Goal: Task Accomplishment & Management: Complete application form

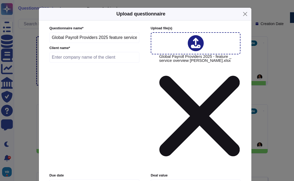
click at [82, 62] on input "text" at bounding box center [95, 57] width 90 height 11
paste input "RSD-28108"
type input "RSD-28108 ProVeg"
type input "[DATE]"
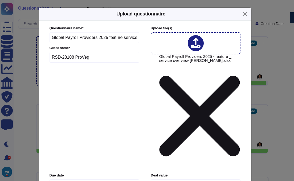
type input "0"
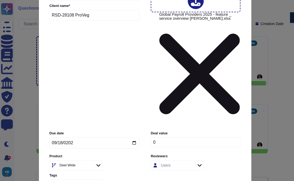
scroll to position [43, 0]
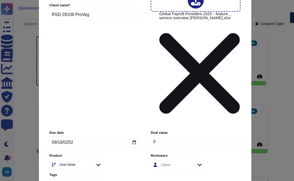
drag, startPoint x: 57, startPoint y: 130, endPoint x: 59, endPoint y: 127, distance: 3.8
click at [0, 0] on input "Keep existing answers from the file" at bounding box center [0, 0] width 0 height 0
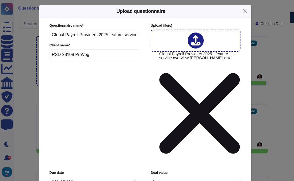
scroll to position [0, 0]
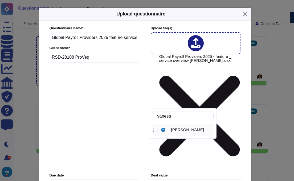
click at [181, 129] on span "[PERSON_NAME]" at bounding box center [187, 129] width 33 height 5
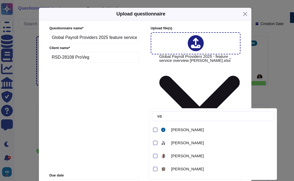
type input "v"
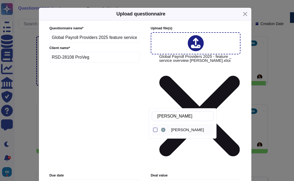
click at [182, 130] on span "[PERSON_NAME]" at bounding box center [187, 129] width 33 height 5
drag, startPoint x: 181, startPoint y: 116, endPoint x: 166, endPoint y: 116, distance: 14.9
click at [166, 117] on input "[PERSON_NAME]" at bounding box center [184, 115] width 59 height 9
drag, startPoint x: 168, startPoint y: 116, endPoint x: 176, endPoint y: 115, distance: 8.3
click at [176, 115] on input "[PERSON_NAME]" at bounding box center [184, 115] width 59 height 9
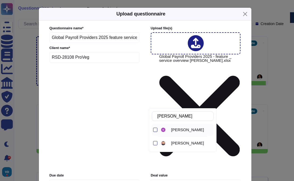
drag, startPoint x: 155, startPoint y: 130, endPoint x: 162, endPoint y: 127, distance: 8.1
click at [155, 130] on div at bounding box center [155, 130] width 4 height 4
click at [182, 115] on input "[PERSON_NAME]" at bounding box center [184, 115] width 59 height 9
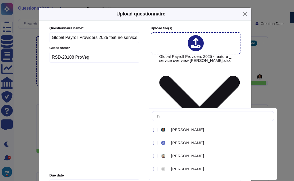
type input "n"
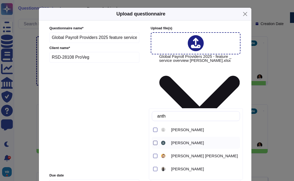
click at [155, 144] on div at bounding box center [155, 143] width 4 height 4
click at [182, 116] on input "anth" at bounding box center [197, 115] width 85 height 9
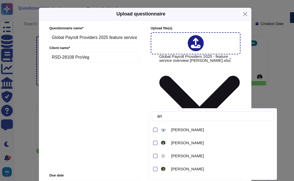
type input "a"
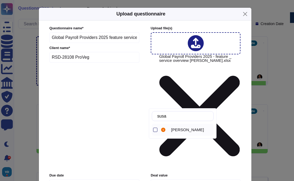
click at [155, 131] on div at bounding box center [155, 130] width 4 height 4
click at [182, 117] on input "susa" at bounding box center [184, 115] width 59 height 9
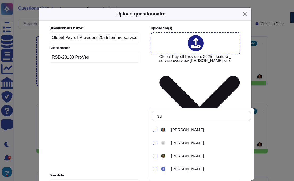
type input "s"
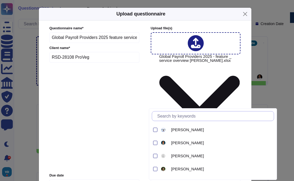
click at [173, 118] on input "text" at bounding box center [214, 115] width 119 height 9
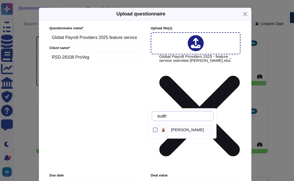
click at [155, 131] on div at bounding box center [155, 130] width 4 height 4
click at [178, 117] on input "sudh" at bounding box center [184, 115] width 59 height 9
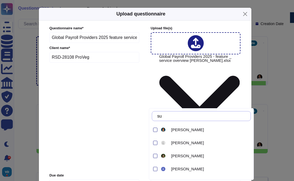
type input "s"
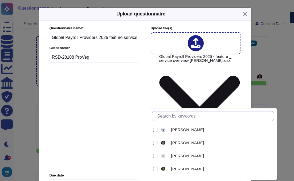
click at [181, 114] on input "text" at bounding box center [214, 115] width 119 height 9
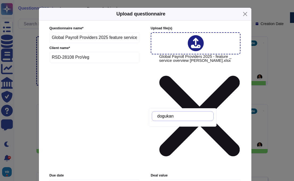
click at [190, 116] on input "dogukan" at bounding box center [184, 115] width 59 height 9
drag, startPoint x: 166, startPoint y: 115, endPoint x: 161, endPoint y: 115, distance: 4.5
click at [161, 115] on input "dogukan" at bounding box center [184, 115] width 59 height 9
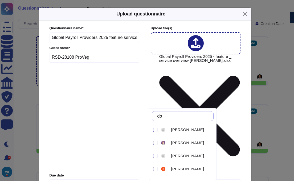
type input "d"
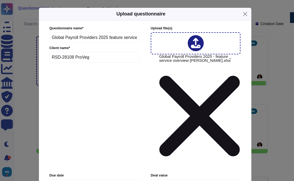
click at [240, 100] on div "Questionnaire name * Global Payroll Providers 2025 feature service overview [PE…" at bounding box center [145, 184] width 202 height 327
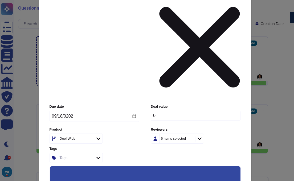
scroll to position [71, 0]
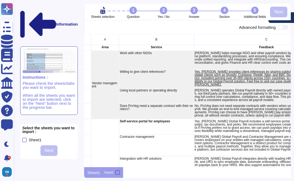
scroll to position [0, 0]
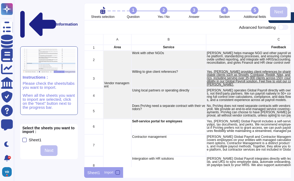
click at [117, 59] on div "Vendor management" at bounding box center [117, 85] width 28 height 68
click at [109, 61] on div "Vendor management" at bounding box center [117, 85] width 28 height 68
click at [25, 138] on div at bounding box center [24, 140] width 4 height 4
click at [0, 0] on input "Sheet1" at bounding box center [0, 0] width 0 height 0
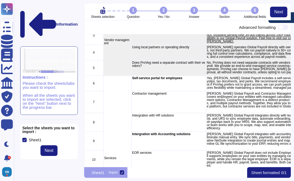
scroll to position [0, 0]
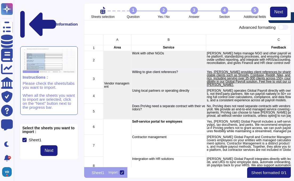
click at [123, 76] on div "Vendor management" at bounding box center [117, 85] width 28 height 68
click at [118, 62] on div "Vendor management" at bounding box center [117, 85] width 28 height 68
click at [23, 138] on div at bounding box center [24, 140] width 4 height 4
click at [0, 0] on input "Sheet1" at bounding box center [0, 0] width 0 height 0
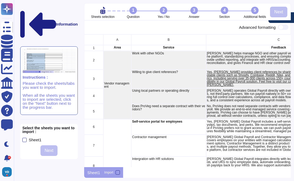
click at [121, 73] on div "Vendor management" at bounding box center [117, 85] width 28 height 68
click at [119, 59] on div "Vendor management" at bounding box center [117, 85] width 28 height 68
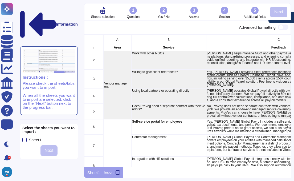
click at [103, 11] on icon at bounding box center [102, 10] width 7 height 10
click at [110, 61] on div "Vendor management" at bounding box center [117, 85] width 28 height 68
click at [135, 11] on div "1" at bounding box center [133, 10] width 7 height 7
click at [118, 57] on div "Vendor management" at bounding box center [117, 85] width 28 height 68
click at [164, 13] on div "2" at bounding box center [163, 10] width 7 height 7
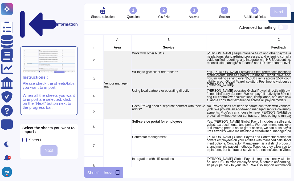
click at [117, 173] on div at bounding box center [118, 172] width 4 height 4
click at [0, 0] on input "Import" at bounding box center [0, 0] width 0 height 0
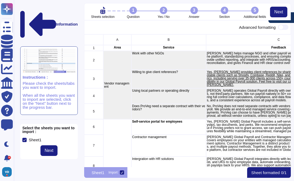
drag, startPoint x: 119, startPoint y: 59, endPoint x: 123, endPoint y: 44, distance: 15.4
click at [119, 58] on div "Vendor management" at bounding box center [117, 85] width 28 height 68
drag, startPoint x: 133, startPoint y: 8, endPoint x: 133, endPoint y: 13, distance: 4.9
click at [133, 9] on div "1" at bounding box center [133, 10] width 7 height 7
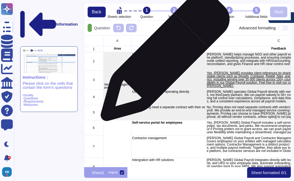
click at [163, 59] on div "Work with other NGOs" at bounding box center [168, 61] width 75 height 19
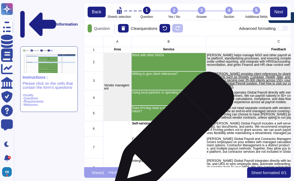
click at [172, 135] on div "Self-service portal for employees" at bounding box center [168, 128] width 75 height 15
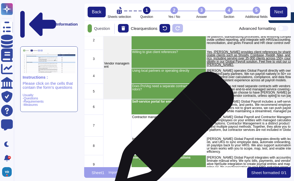
scroll to position [31, 0]
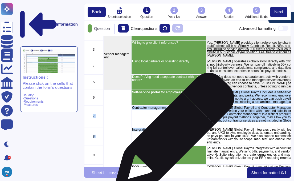
drag, startPoint x: 171, startPoint y: 113, endPoint x: 172, endPoint y: 135, distance: 23.0
click at [172, 135] on div "A B C D E F G H I 1 Area Service Feedback 2 Vendor management Work with other N…" at bounding box center [187, 101] width 207 height 131
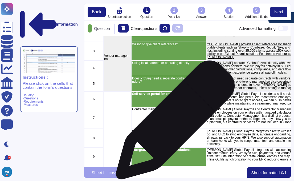
click at [173, 123] on div "Contractor management" at bounding box center [168, 118] width 75 height 22
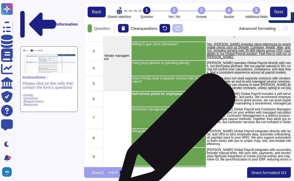
click at [174, 135] on div "Intergration with HR solutions" at bounding box center [168, 138] width 75 height 19
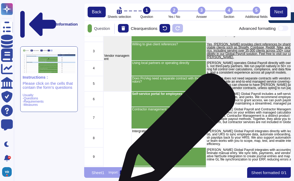
click at [174, 135] on div "A B C D E F G H I 1 Area Service Feedback 2 Vendor management Work with other N…" at bounding box center [187, 101] width 207 height 131
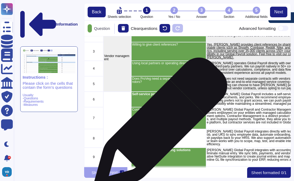
click at [158, 127] on div "A B C D E F G H I 1 Area Service Feedback 2 Vendor management Work with other N…" at bounding box center [187, 101] width 207 height 131
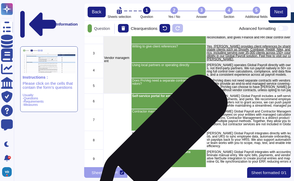
click at [159, 144] on div "Intergration with HR solutions" at bounding box center [168, 140] width 75 height 19
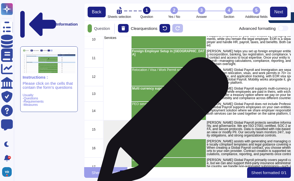
click at [161, 126] on div "A B C D E F G H I 1 Area Service Feedback 2 Vendor management Work with other N…" at bounding box center [187, 101] width 207 height 131
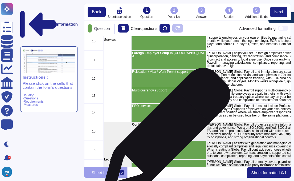
click at [165, 134] on div "Confidentiality and data security" at bounding box center [168, 131] width 75 height 19
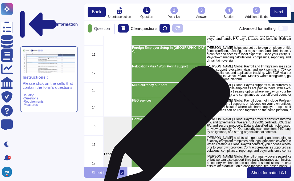
scroll to position [0, 0]
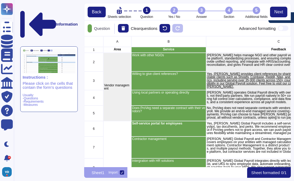
click at [202, 12] on div "3" at bounding box center [201, 10] width 7 height 7
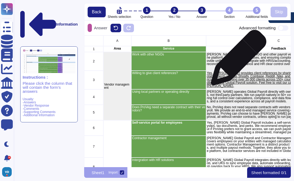
click at [237, 60] on p "[PERSON_NAME] helps manage NGO and other payroll vendors by consolidating their…" at bounding box center [279, 59] width 144 height 13
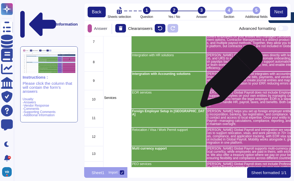
scroll to position [0, 0]
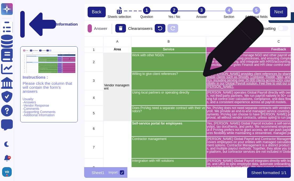
click at [232, 49] on p "Feedback" at bounding box center [279, 49] width 144 height 3
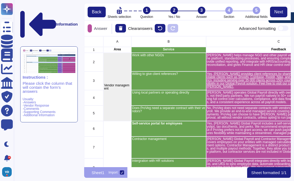
click at [149, 12] on div "1" at bounding box center [146, 10] width 7 height 7
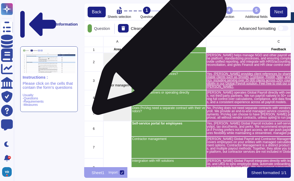
click at [157, 50] on p "Service" at bounding box center [168, 49] width 73 height 3
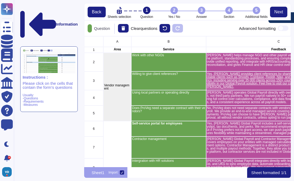
click at [228, 9] on div "4" at bounding box center [229, 10] width 7 height 7
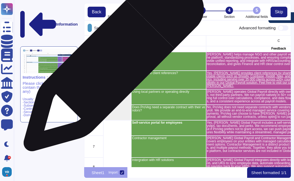
click at [112, 64] on div "Vendor management" at bounding box center [117, 86] width 28 height 68
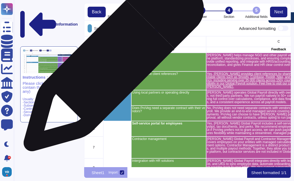
scroll to position [127, 203]
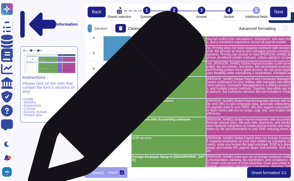
click at [115, 103] on div "A B C D E F G H I 1 Area Service Feedback 2 Vendor management Work with other N…" at bounding box center [187, 101] width 207 height 131
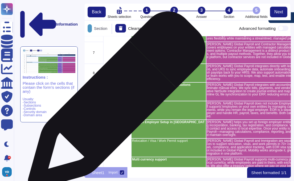
scroll to position [110, 0]
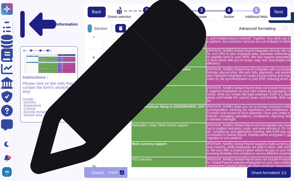
click at [116, 89] on div "Services" at bounding box center [117, 93] width 28 height 165
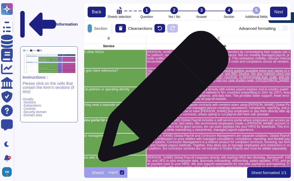
scroll to position [3, 60]
